Goal: Task Accomplishment & Management: Manage account settings

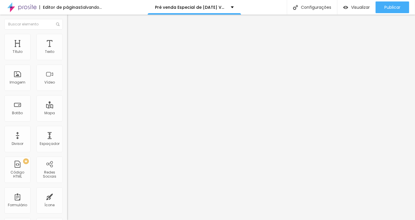
click at [67, 50] on span "Trocar imagem" at bounding box center [83, 47] width 32 height 5
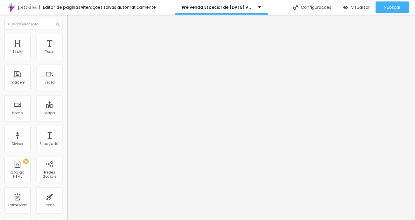
click at [121, 220] on div at bounding box center [207, 223] width 415 height 0
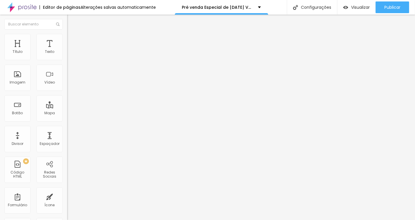
click at [67, 50] on span "Trocar imagem" at bounding box center [83, 47] width 32 height 5
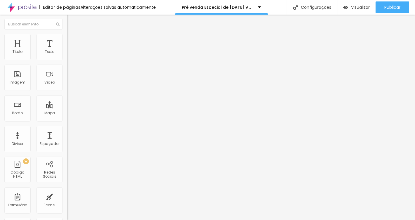
click at [67, 50] on span "Trocar imagem" at bounding box center [83, 47] width 32 height 5
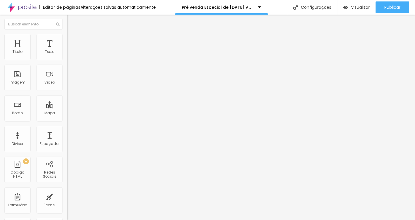
click at [67, 50] on span "Trocar imagem" at bounding box center [83, 47] width 32 height 5
click at [67, 120] on input "[URL][DOMAIN_NAME]" at bounding box center [102, 118] width 70 height 6
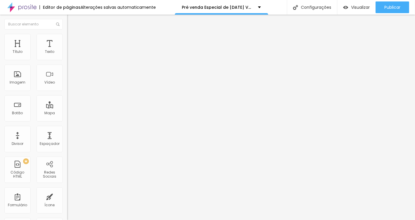
scroll to position [0, 105]
click at [67, 120] on input "[URL][DOMAIN_NAME]" at bounding box center [102, 118] width 70 height 6
drag, startPoint x: 38, startPoint y: 122, endPoint x: 20, endPoint y: 117, distance: 18.9
click at [67, 117] on input "[URL][DOMAIN_NAME]" at bounding box center [102, 118] width 70 height 6
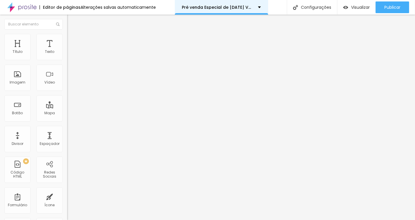
scroll to position [0, 0]
paste input "[DATE]"
type input "[URL][DOMAIN_NAME][DATE]"
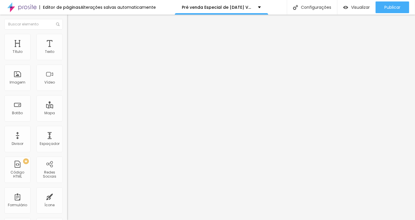
click at [67, 50] on span "Trocar imagem" at bounding box center [83, 47] width 32 height 5
click at [67, 120] on input "[URL][DOMAIN_NAME]" at bounding box center [102, 118] width 70 height 6
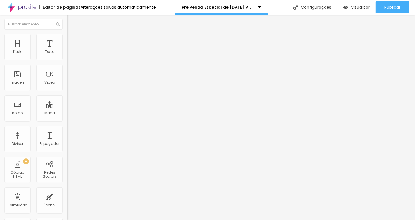
click at [67, 120] on input "[URL][DOMAIN_NAME]" at bounding box center [102, 118] width 70 height 6
paste input "[DATE]"
type input "[URL][DOMAIN_NAME][DATE]"
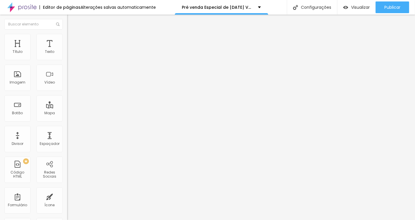
scroll to position [0, 0]
click at [67, 50] on span "Trocar imagem" at bounding box center [83, 47] width 32 height 5
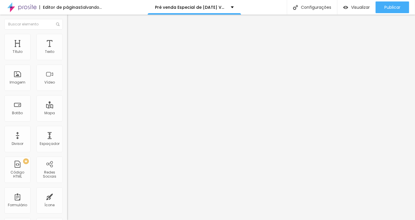
click at [67, 50] on span "Trocar imagem" at bounding box center [83, 47] width 32 height 5
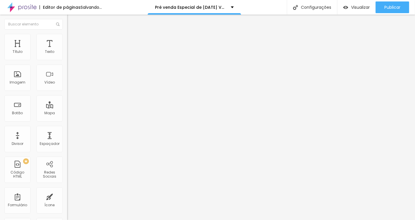
click at [67, 120] on input "[URL][DOMAIN_NAME]" at bounding box center [102, 118] width 70 height 6
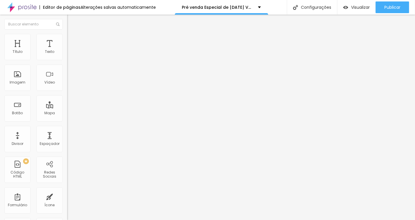
click at [67, 120] on input "[URL][DOMAIN_NAME]" at bounding box center [102, 118] width 70 height 6
paste input "[DATE]"
type input "[URL][DOMAIN_NAME][DATE]"
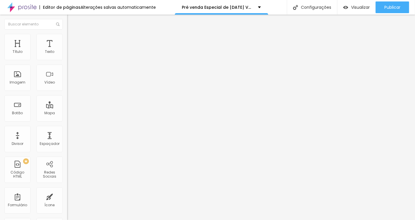
click at [67, 120] on input "[URL][DOMAIN_NAME]" at bounding box center [102, 118] width 70 height 6
paste input "[DATE]"
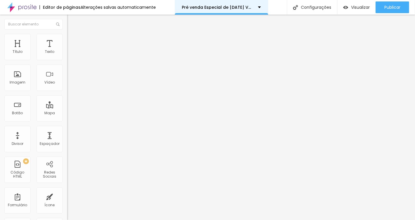
type input "[URL][DOMAIN_NAME][DATE]"
click at [104, 220] on div "Subindo 9/9 arquivos" at bounding box center [207, 222] width 415 height 4
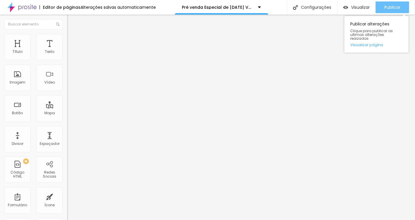
click at [384, 8] on button "Publicar" at bounding box center [393, 7] width 34 height 12
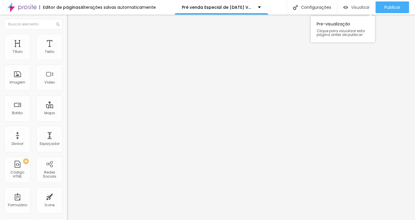
click at [355, 10] on span "Visualizar" at bounding box center [360, 7] width 19 height 5
click at [359, 12] on div "Visualizar" at bounding box center [357, 7] width 27 height 12
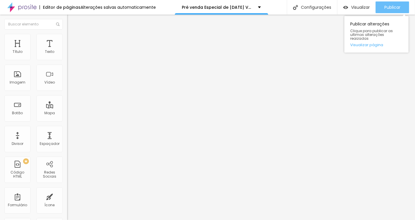
click at [392, 9] on span "Publicar" at bounding box center [393, 7] width 16 height 5
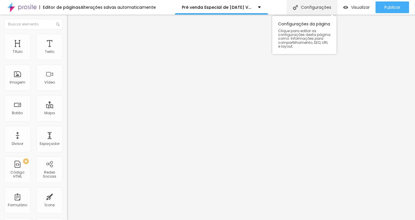
click at [299, 11] on div "Configurações" at bounding box center [312, 7] width 50 height 15
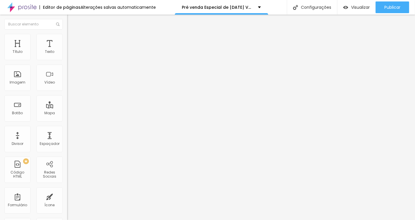
type input "Pré venda Especial de [DATE] | Veridiana Gabriel Fotografia"
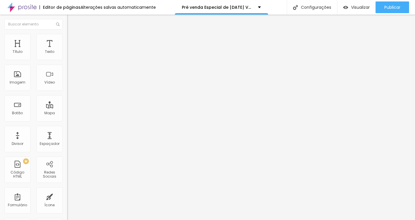
drag, startPoint x: 291, startPoint y: 158, endPoint x: 255, endPoint y: 157, distance: 36.0
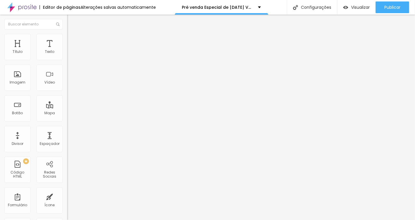
drag, startPoint x: 215, startPoint y: 175, endPoint x: 190, endPoint y: 168, distance: 26.4
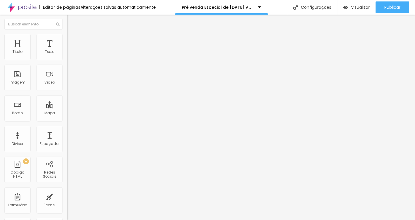
scroll to position [65, 0]
type textarea "Está oficialmente aberta a PRÉ-VENDA do ensaio "Christmas Coffee", uma experiên…"
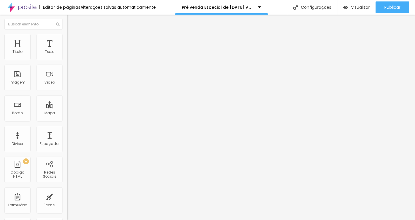
type input "Especial de [DATE] [PERSON_NAME]"
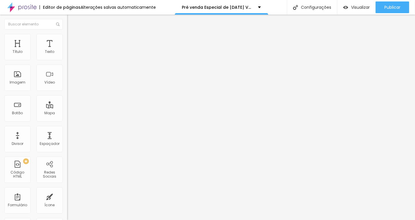
paste textarea "Christmas Coffee", uma experiência única para casais e famílias. Um momento lev…"
type textarea "Está oficialmente aberta a PRÉ-VENDA do ensaio "Christmas Coffee", uma experiên…"
drag, startPoint x: 167, startPoint y: 163, endPoint x: 190, endPoint y: 162, distance: 23.1
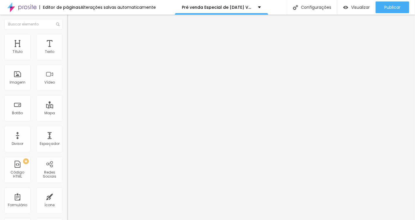
type textarea "ensaio [DATE], ensaio foto maternidade, ensaio foto para mães, ensaio [DATE] pa…"
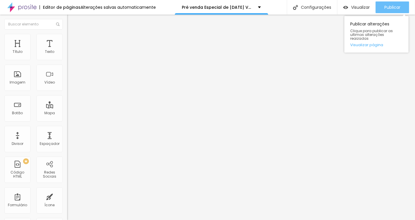
click at [386, 5] on span "Publicar" at bounding box center [393, 7] width 16 height 5
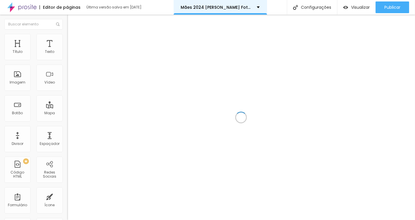
click at [230, 1] on div "Mães 2024 [PERSON_NAME] Fotografia" at bounding box center [220, 7] width 93 height 15
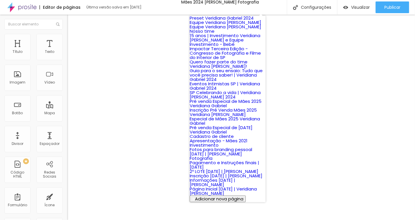
scroll to position [59, 0]
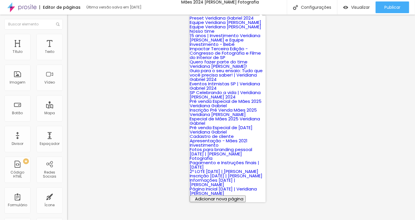
click at [31, 8] on img at bounding box center [21, 7] width 29 height 15
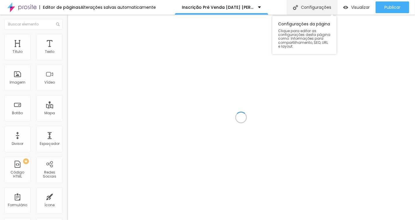
click at [303, 8] on div "Configurações" at bounding box center [312, 7] width 50 height 15
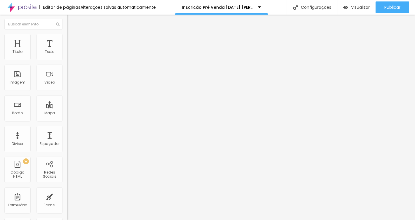
click at [67, 50] on span "Trocar imagem" at bounding box center [83, 47] width 32 height 5
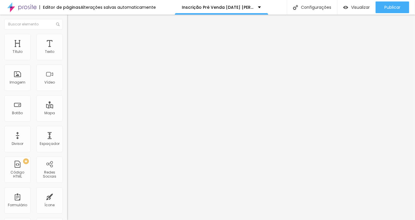
click at [67, 50] on span "Trocar imagem" at bounding box center [83, 47] width 32 height 5
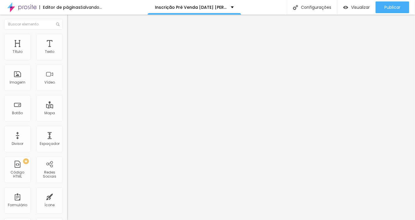
click at [67, 50] on span "Trocar imagem" at bounding box center [83, 47] width 32 height 5
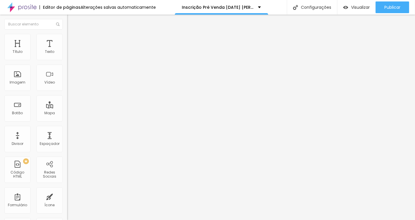
click at [67, 59] on span at bounding box center [69, 61] width 4 height 5
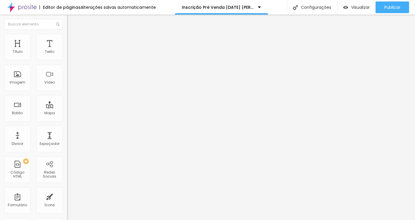
type input "Natal 2025"
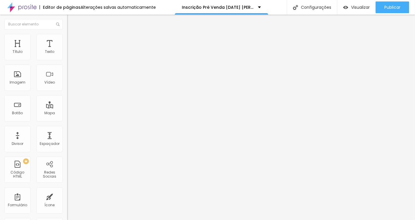
scroll to position [0, 152]
drag, startPoint x: 153, startPoint y: 158, endPoint x: 251, endPoint y: 157, distance: 98.2
drag, startPoint x: 154, startPoint y: 158, endPoint x: 138, endPoint y: 156, distance: 15.9
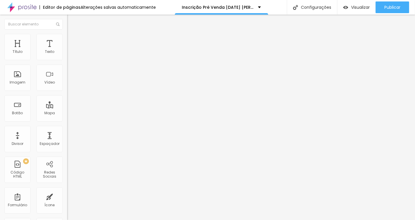
drag, startPoint x: 184, startPoint y: 155, endPoint x: 229, endPoint y: 155, distance: 45.3
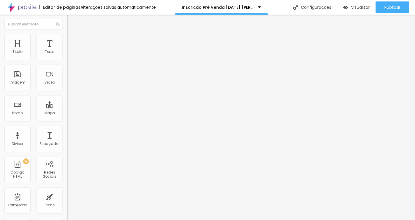
drag, startPoint x: 159, startPoint y: 157, endPoint x: 191, endPoint y: 156, distance: 31.9
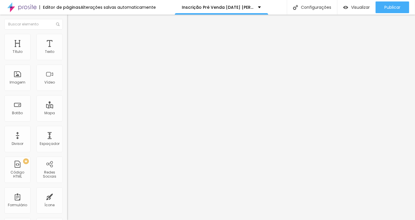
drag, startPoint x: 183, startPoint y: 171, endPoint x: 167, endPoint y: 169, distance: 16.2
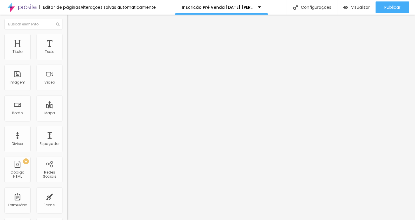
drag, startPoint x: 173, startPoint y: 143, endPoint x: 157, endPoint y: 141, distance: 16.5
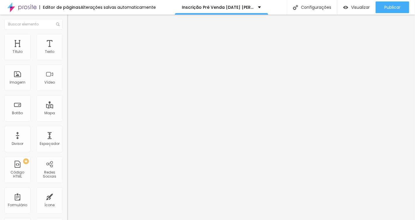
scroll to position [0, 0]
drag, startPoint x: 164, startPoint y: 158, endPoint x: 207, endPoint y: 157, distance: 43.5
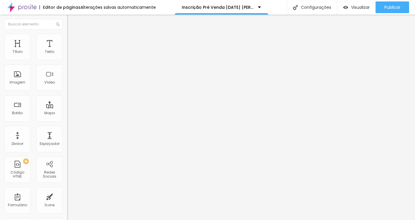
drag, startPoint x: 182, startPoint y: 158, endPoint x: 226, endPoint y: 159, distance: 44.1
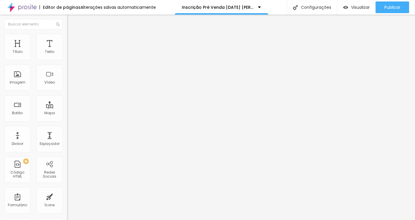
scroll to position [0, 132]
drag, startPoint x: 182, startPoint y: 157, endPoint x: 147, endPoint y: 157, distance: 35.1
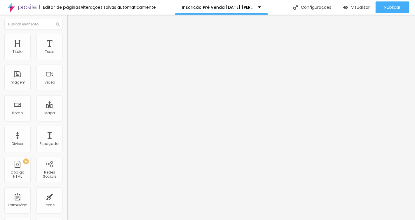
type input "Filme do ensaio - Investimento R$990"
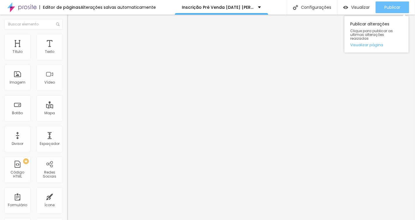
click at [390, 9] on span "Publicar" at bounding box center [393, 7] width 16 height 5
